Goal: Check status: Check status

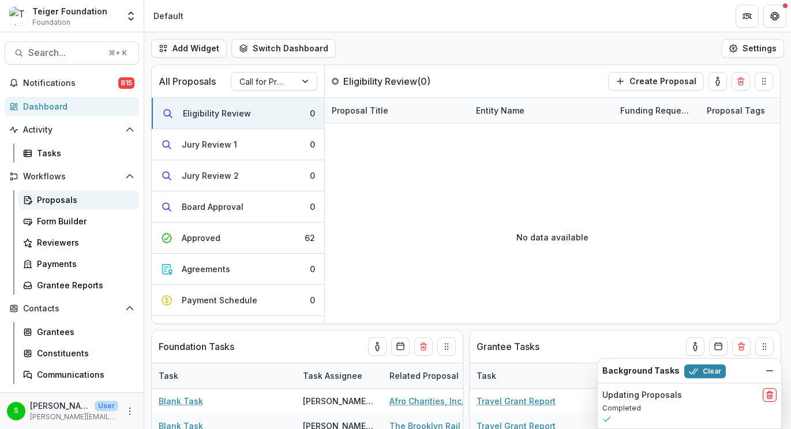
click at [75, 196] on div "Proposals" at bounding box center [83, 200] width 93 height 12
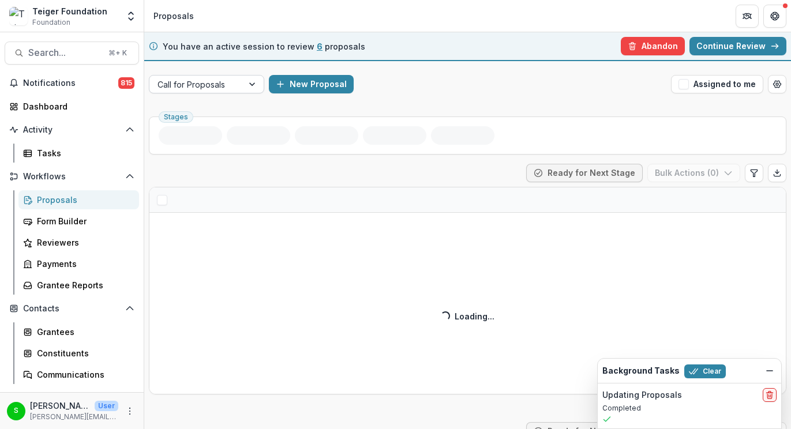
click at [200, 77] on div at bounding box center [196, 84] width 77 height 14
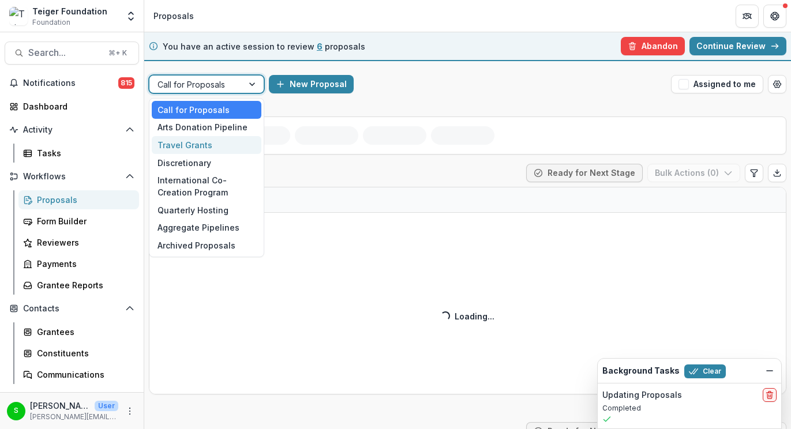
click at [195, 152] on div "Travel Grants" at bounding box center [207, 145] width 110 height 18
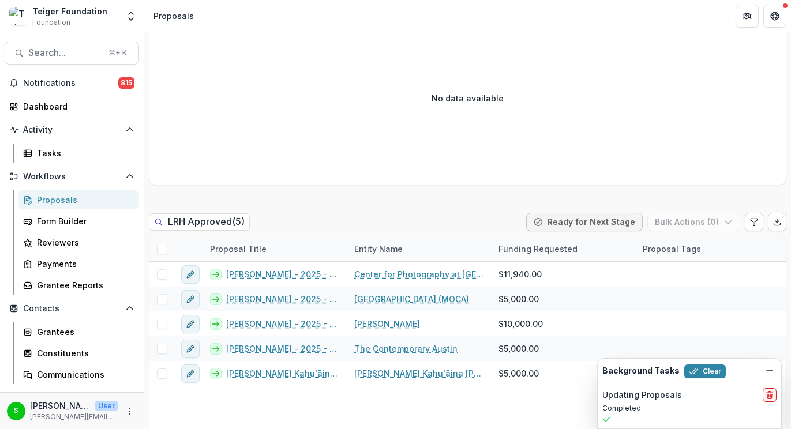
scroll to position [1195, 0]
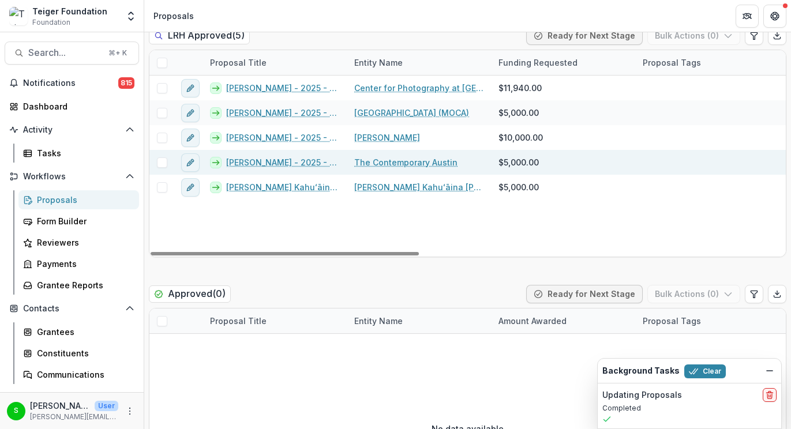
click at [286, 165] on link "[PERSON_NAME] - 2025 - Teiger Foundation Travel Grant" at bounding box center [283, 162] width 114 height 12
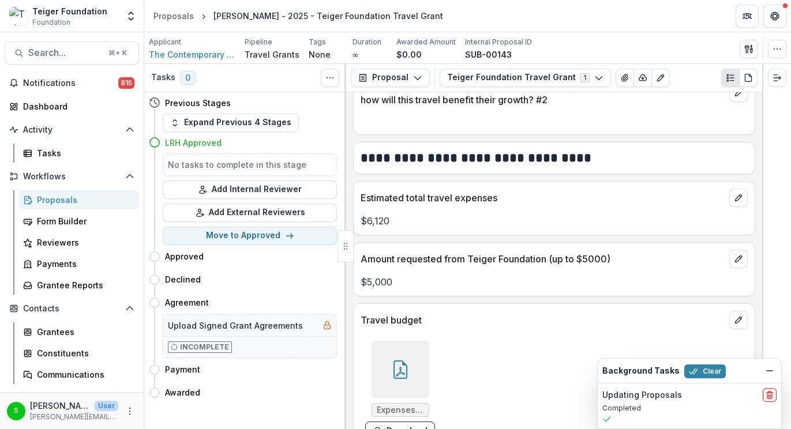
scroll to position [2250, 0]
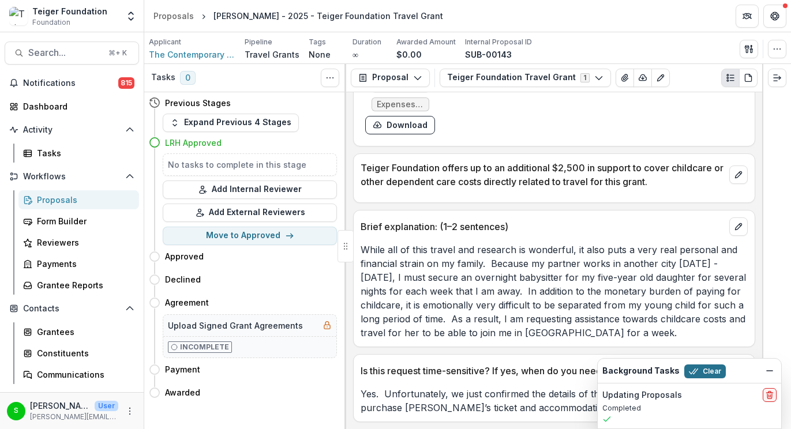
click at [706, 371] on button "Clear" at bounding box center [706, 372] width 42 height 14
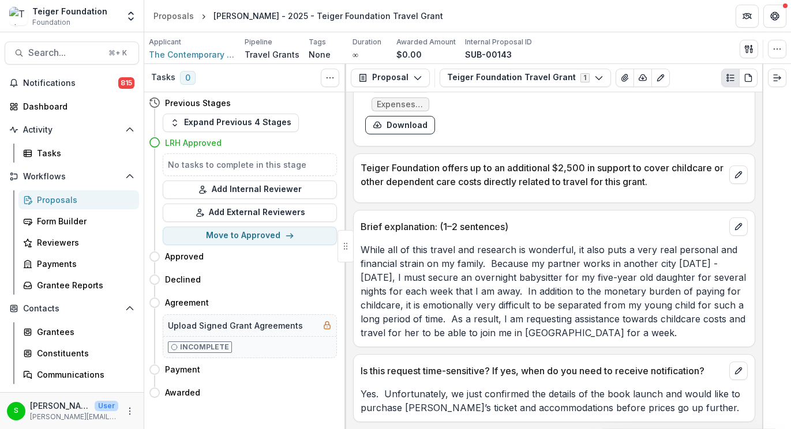
scroll to position [2140, 0]
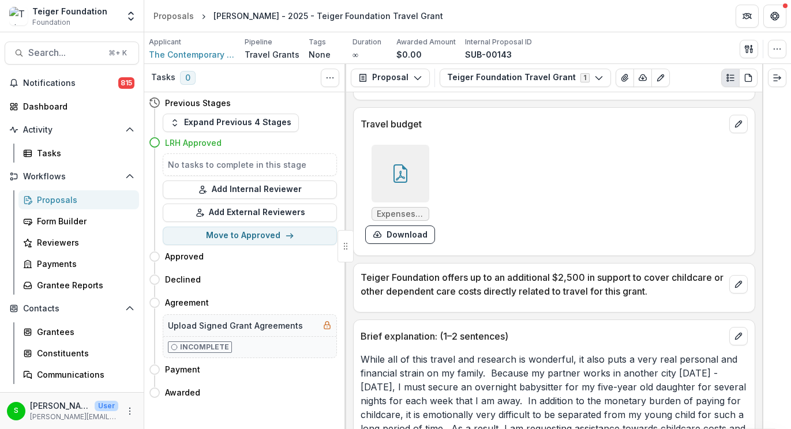
click at [395, 174] on icon at bounding box center [400, 174] width 18 height 18
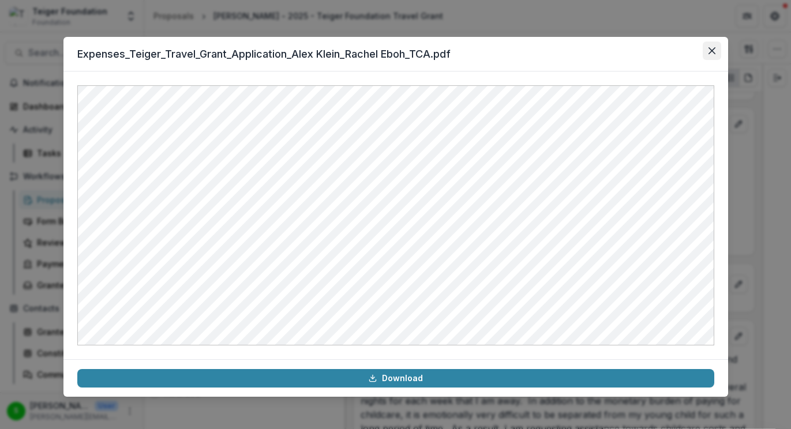
click at [707, 48] on button "Close" at bounding box center [712, 51] width 18 height 18
